Goal: Task Accomplishment & Management: Manage account settings

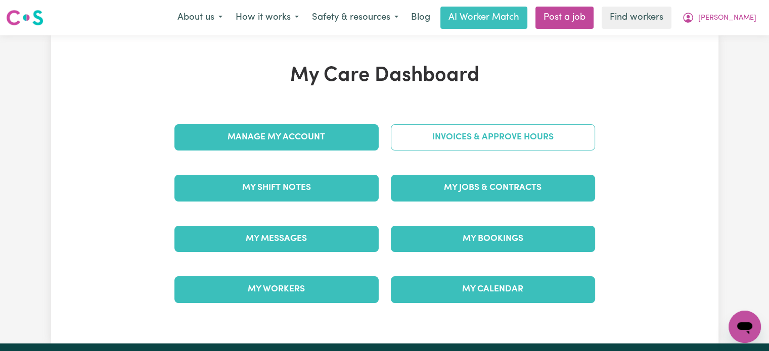
click at [507, 140] on link "Invoices & Approve Hours" at bounding box center [493, 137] width 204 height 26
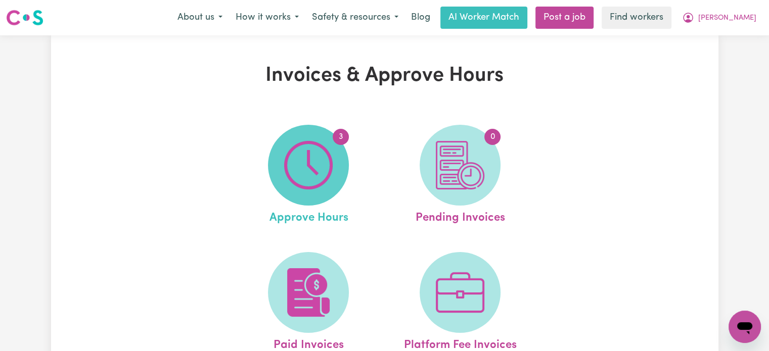
click at [333, 158] on span "3" at bounding box center [308, 165] width 81 height 81
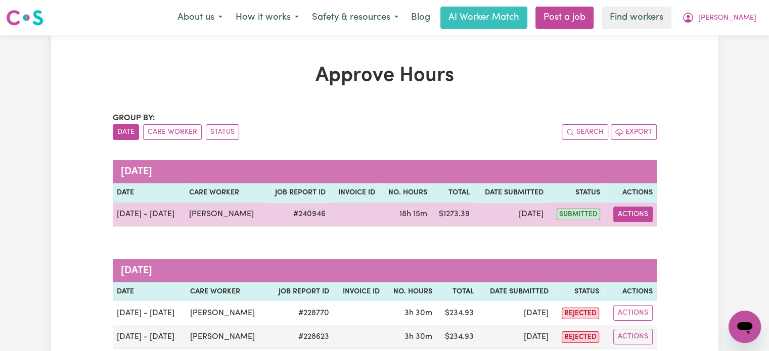
click at [632, 218] on button "Actions" at bounding box center [632, 215] width 39 height 16
click at [647, 235] on link "View Job Report" at bounding box center [658, 238] width 86 height 20
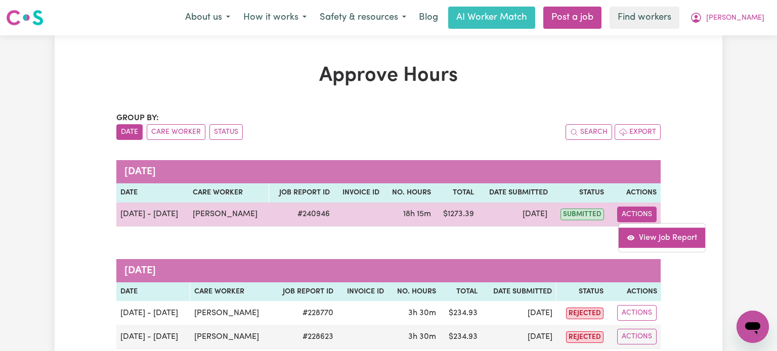
select select "pm"
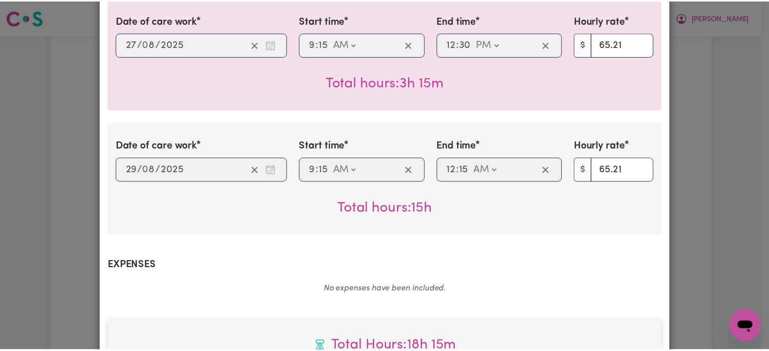
scroll to position [151, 0]
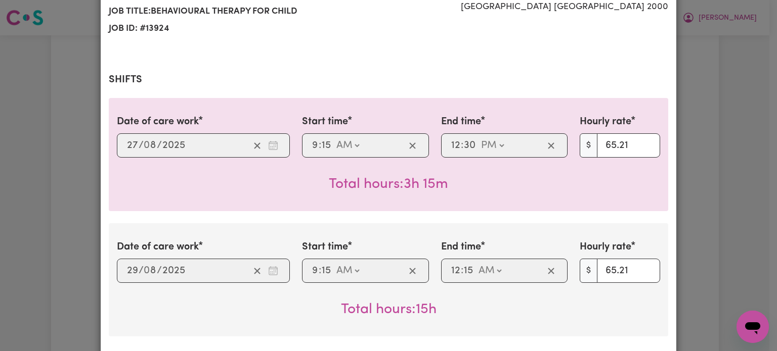
click at [710, 66] on div "Job Report # 240946 - [PERSON_NAME] Summary Job report # 240946 Client name: El…" at bounding box center [388, 175] width 777 height 351
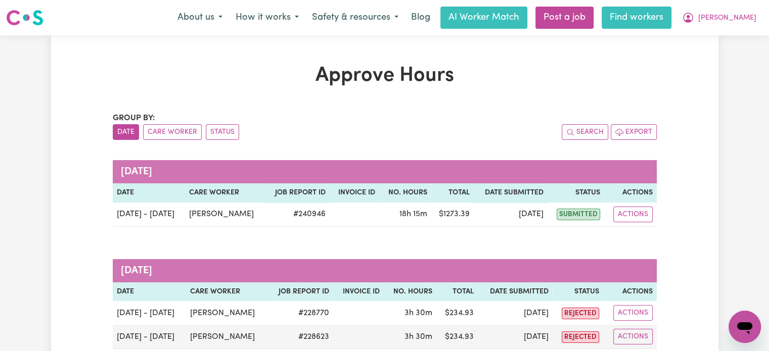
click at [668, 23] on link "Find workers" at bounding box center [637, 18] width 70 height 22
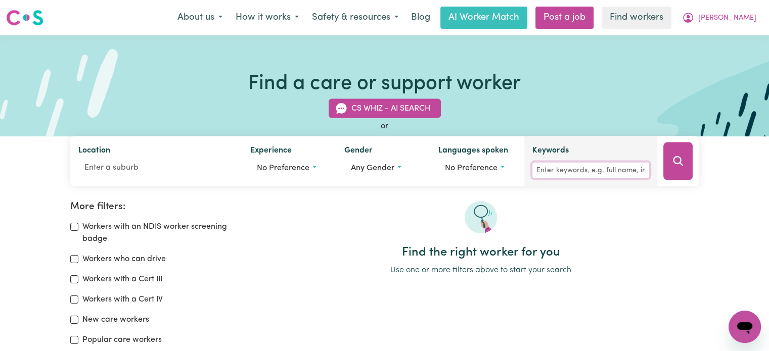
click at [545, 170] on input "Keywords" at bounding box center [590, 171] width 117 height 16
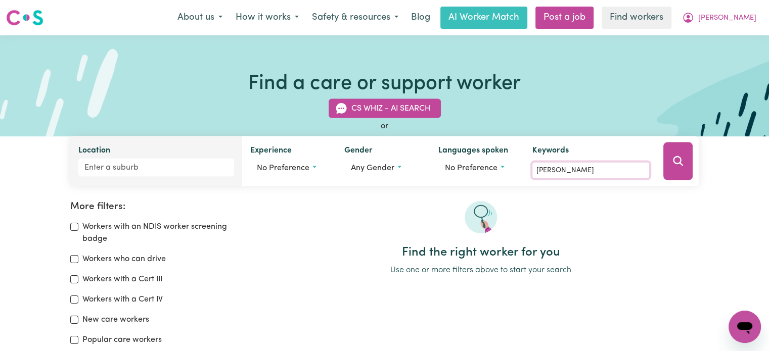
type input "[PERSON_NAME]"
click at [131, 169] on input "Location" at bounding box center [156, 168] width 156 height 18
type input "[GEOGRAPHIC_DATA]"
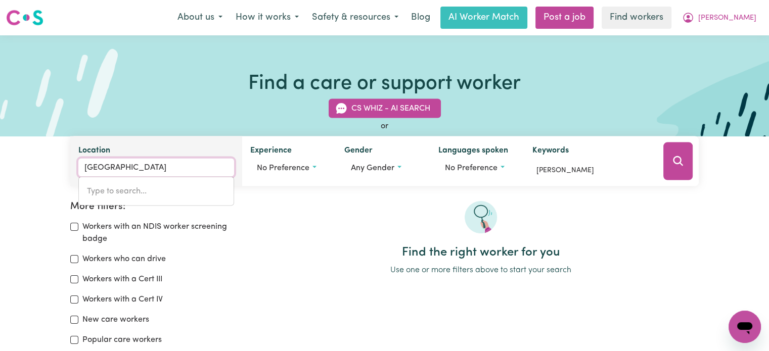
type input "[GEOGRAPHIC_DATA], [GEOGRAPHIC_DATA], 2000"
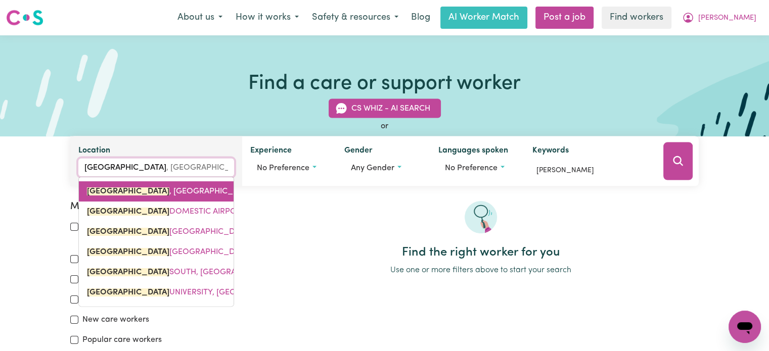
click at [166, 192] on span "[GEOGRAPHIC_DATA] , [GEOGRAPHIC_DATA], 2000" at bounding box center [183, 192] width 192 height 8
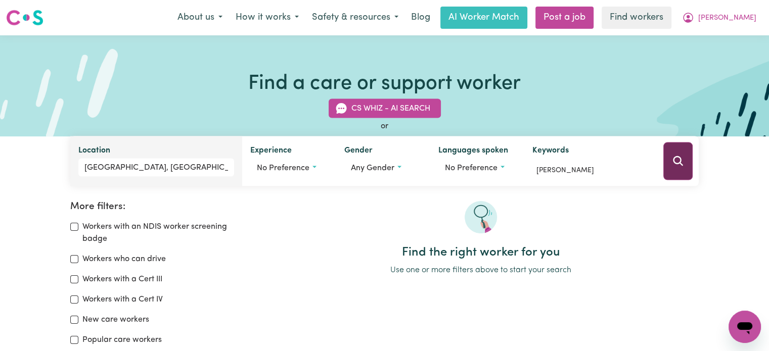
click at [678, 163] on icon "Search" at bounding box center [678, 161] width 12 height 12
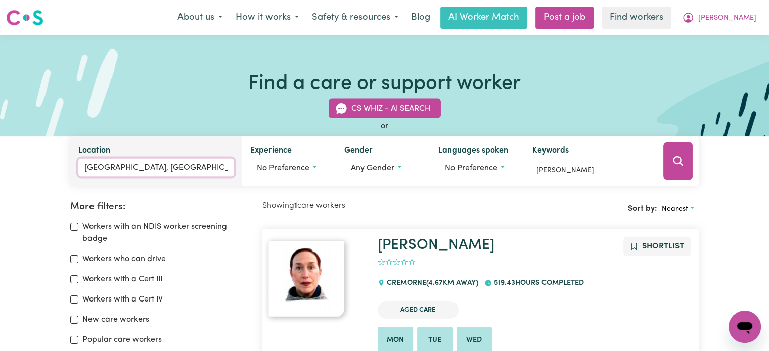
type input "[GEOGRAPHIC_DATA], [GEOGRAPHIC_DATA], 2000"
click at [188, 168] on input "[GEOGRAPHIC_DATA], [GEOGRAPHIC_DATA]" at bounding box center [156, 168] width 156 height 18
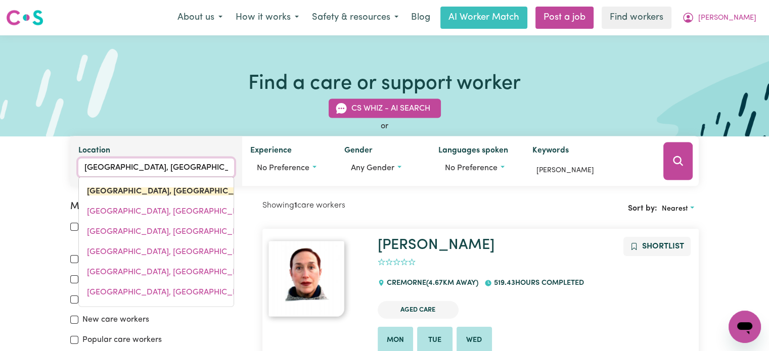
type input "[GEOGRAPHIC_DATA], [GEOGRAPHIC_DATA]"
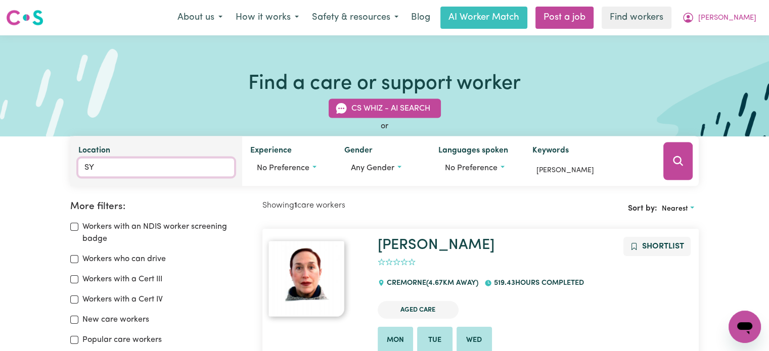
type input "S"
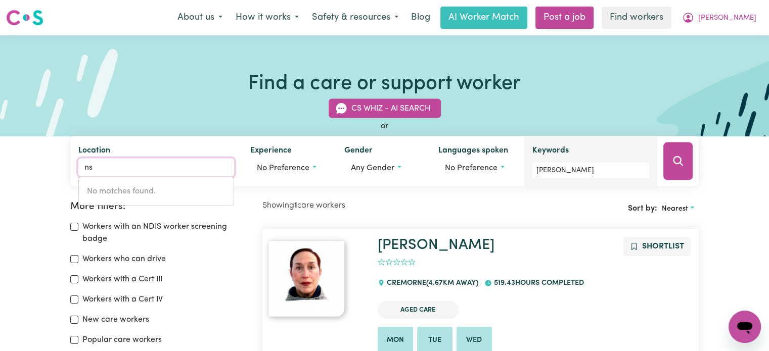
type input "n"
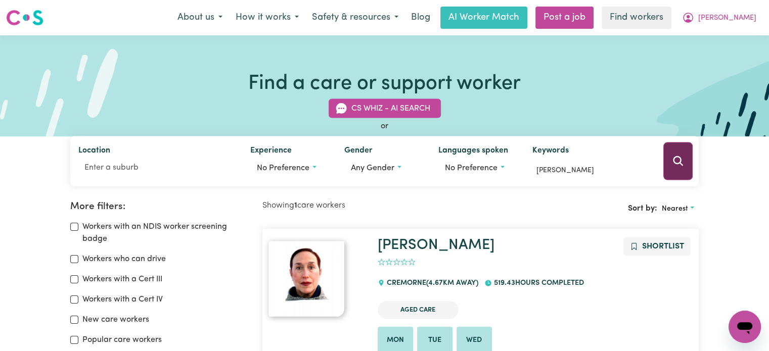
click at [677, 168] on button "Search" at bounding box center [677, 162] width 29 height 38
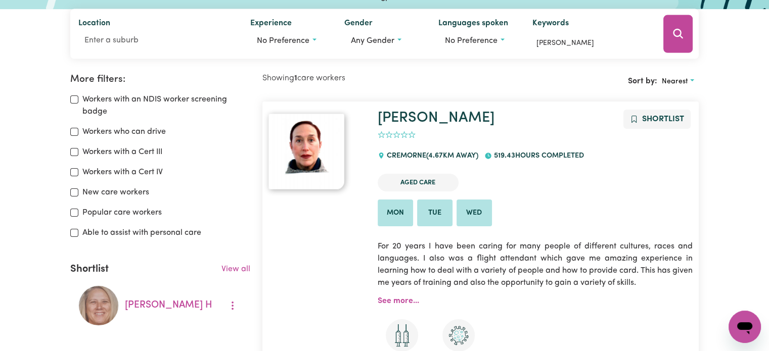
scroll to position [118, 0]
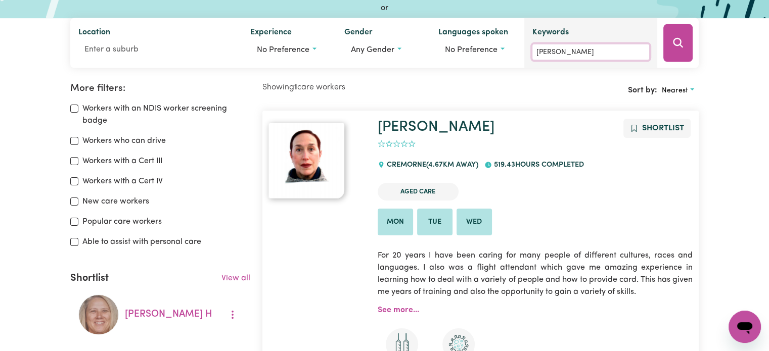
click at [570, 52] on input "[PERSON_NAME]" at bounding box center [590, 52] width 117 height 16
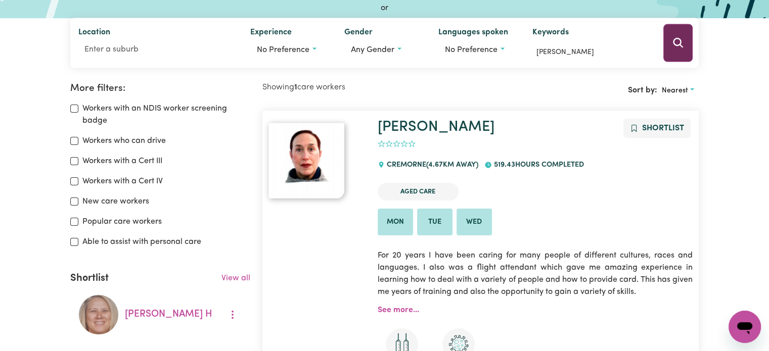
click at [685, 44] on button "Search" at bounding box center [677, 43] width 29 height 38
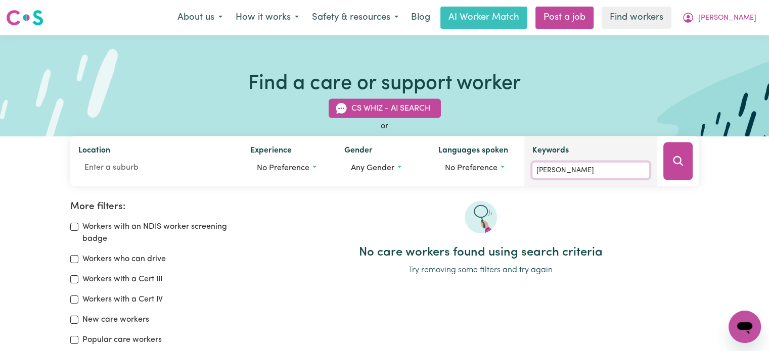
drag, startPoint x: 589, startPoint y: 172, endPoint x: 581, endPoint y: 174, distance: 8.3
click at [589, 171] on input "[PERSON_NAME]" at bounding box center [590, 171] width 117 height 16
type input "m"
type input "[PERSON_NAME] c"
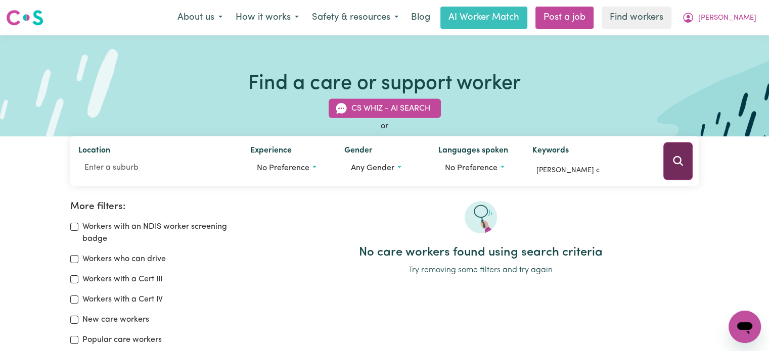
click at [686, 162] on button "Search" at bounding box center [677, 162] width 29 height 38
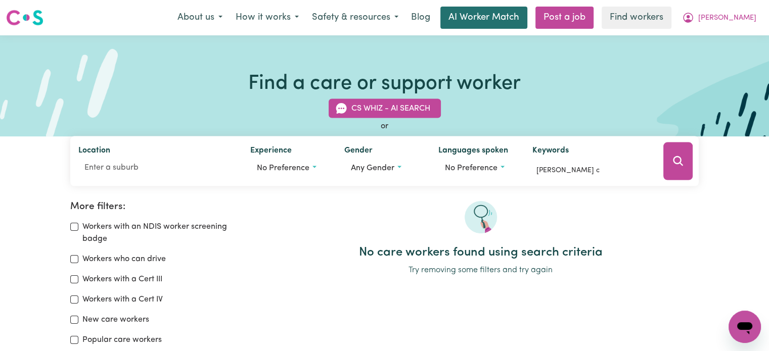
click at [527, 14] on link "AI Worker Match" at bounding box center [483, 18] width 87 height 22
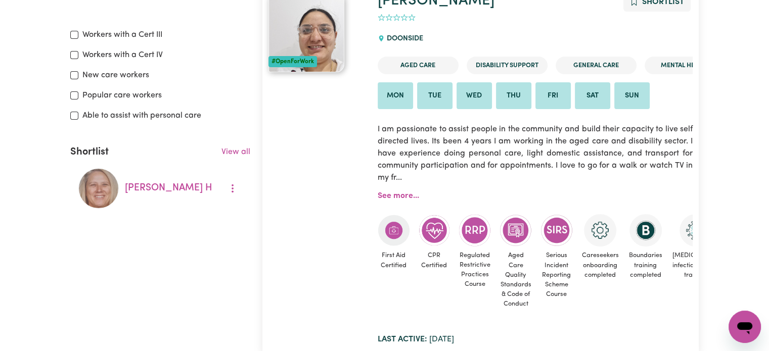
scroll to position [270, 0]
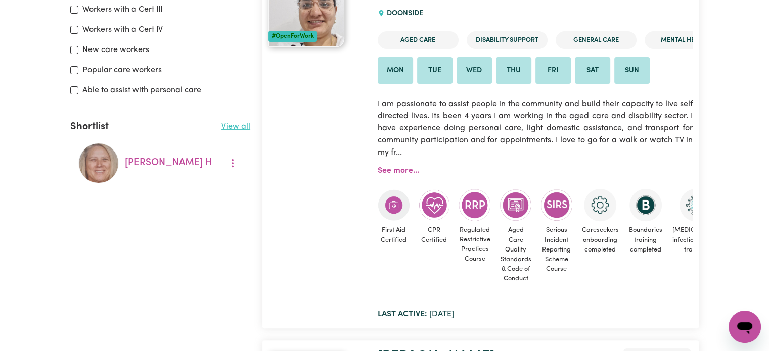
click at [238, 127] on link "View all" at bounding box center [235, 127] width 29 height 8
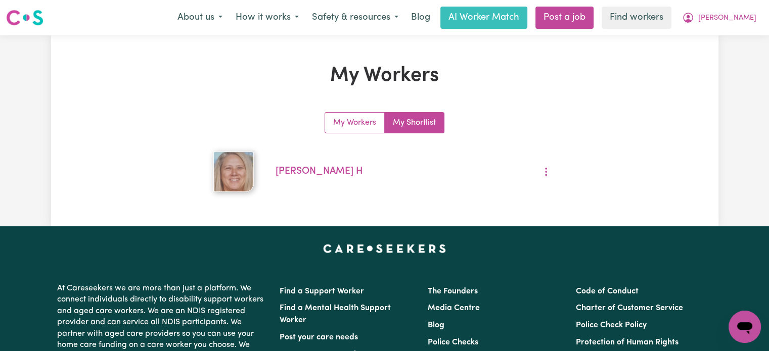
click at [397, 124] on link "My Shortlist" at bounding box center [414, 123] width 59 height 20
click at [364, 125] on link "My Workers" at bounding box center [355, 123] width 60 height 20
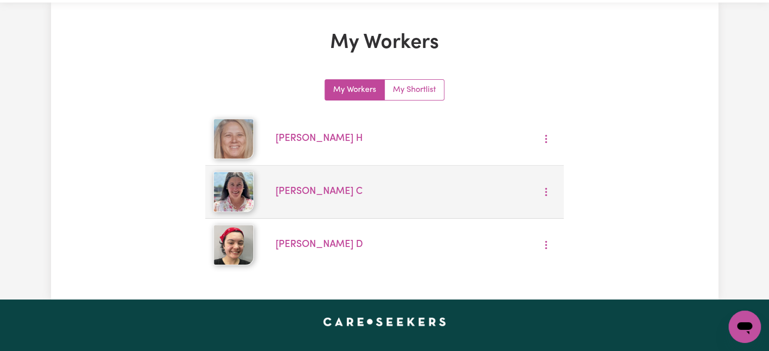
scroll to position [51, 0]
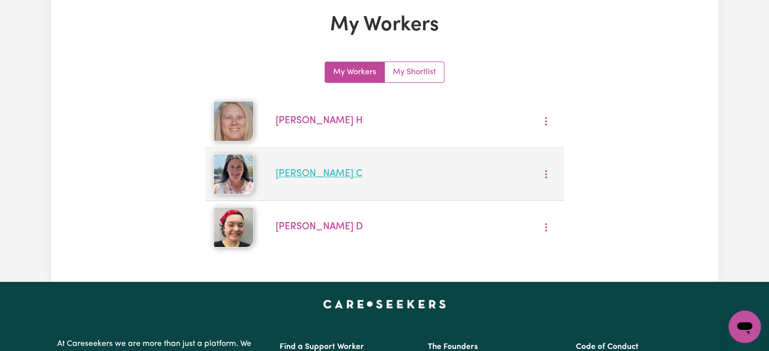
click at [291, 175] on link "[PERSON_NAME]" at bounding box center [319, 174] width 87 height 10
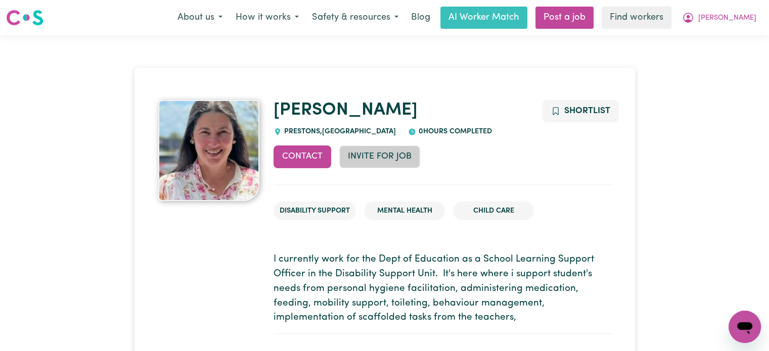
click at [395, 159] on button "Invite for Job" at bounding box center [379, 157] width 81 height 22
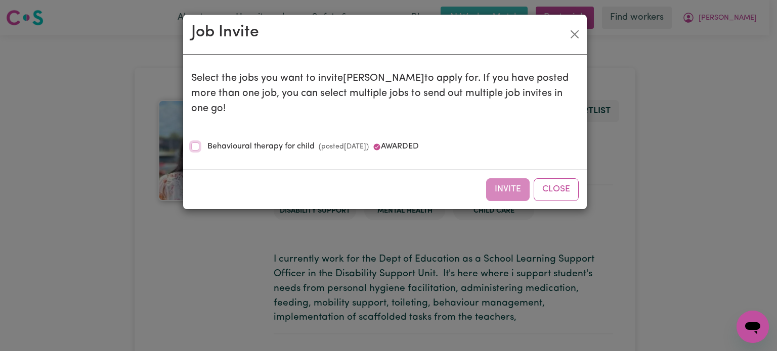
click at [193, 143] on input "Behavioural therapy for child (posted [DATE] ) awarded" at bounding box center [195, 147] width 8 height 8
checkbox input "true"
click at [497, 178] on button "Invite" at bounding box center [507, 189] width 43 height 22
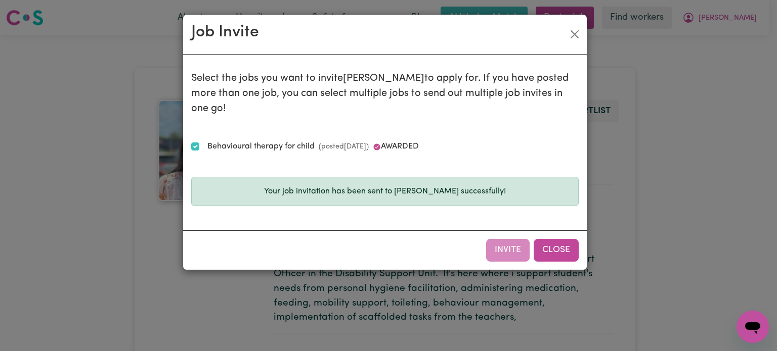
click at [545, 239] on button "Close" at bounding box center [555, 250] width 45 height 22
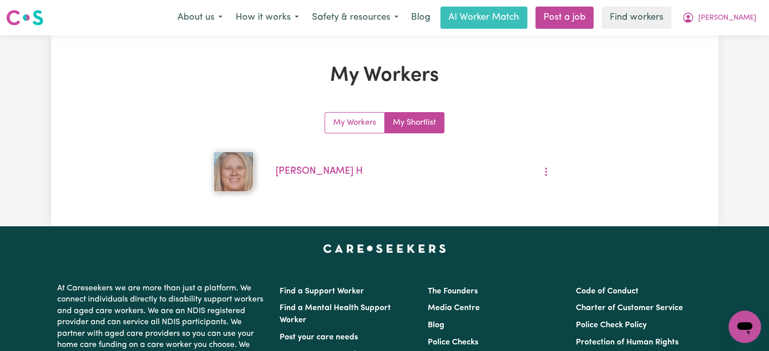
click at [413, 126] on link "My Shortlist" at bounding box center [414, 123] width 59 height 20
click at [343, 124] on link "My Workers" at bounding box center [355, 123] width 60 height 20
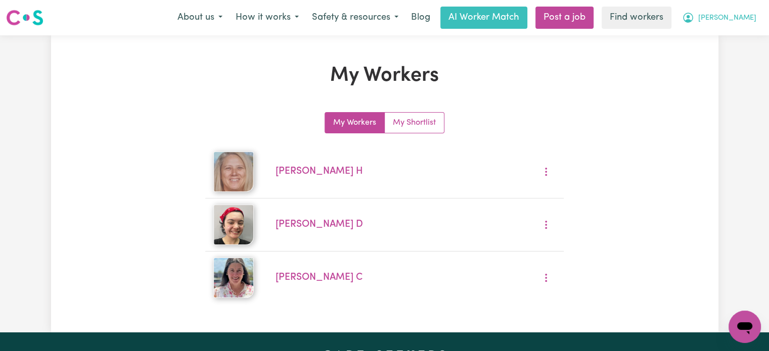
click at [754, 17] on button "[PERSON_NAME]" at bounding box center [719, 17] width 87 height 21
drag, startPoint x: 0, startPoint y: -61, endPoint x: 18, endPoint y: -61, distance: 17.7
drag, startPoint x: 18, startPoint y: -61, endPoint x: 735, endPoint y: 42, distance: 724.3
click at [735, 42] on link "My Dashboard" at bounding box center [723, 39] width 80 height 19
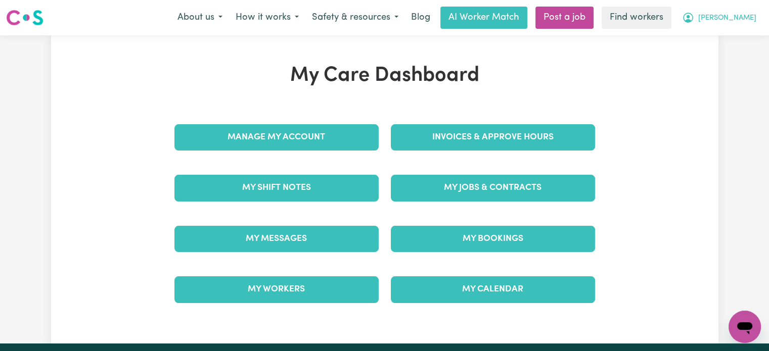
click at [740, 20] on span "[PERSON_NAME]" at bounding box center [727, 18] width 58 height 11
click at [742, 55] on link "My SC Dashboard" at bounding box center [723, 58] width 80 height 19
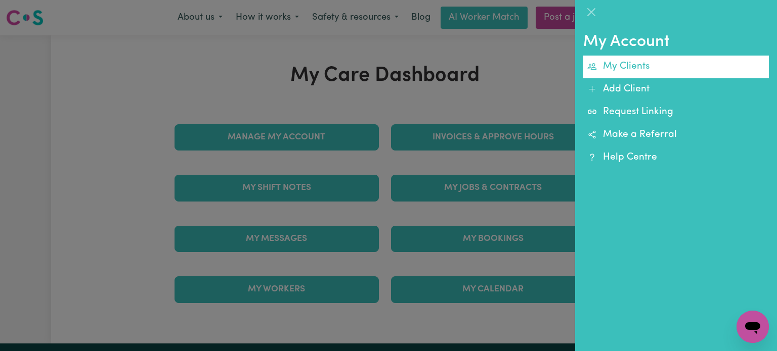
click at [649, 69] on link "My Clients" at bounding box center [676, 67] width 186 height 23
